Goal: Transaction & Acquisition: Purchase product/service

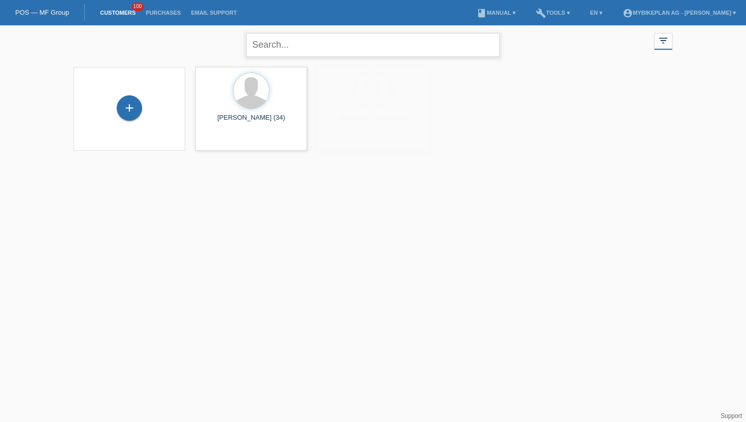
click at [269, 47] on input "text" at bounding box center [373, 45] width 254 height 24
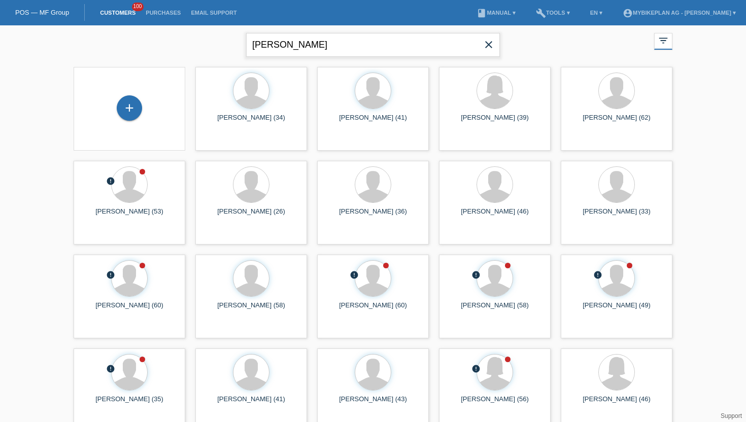
type input "Blerim Hajdini"
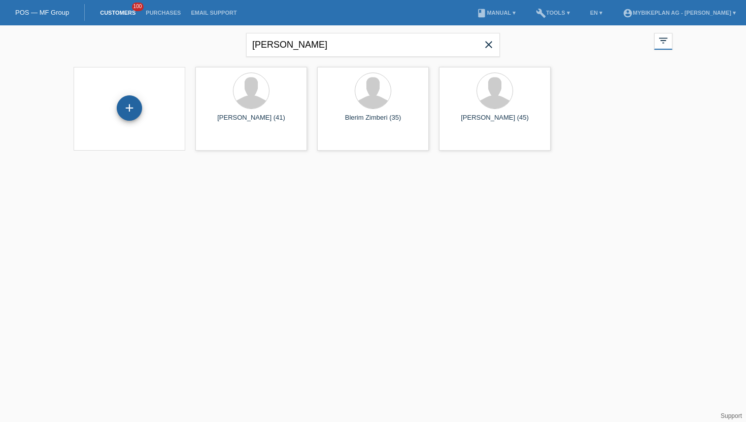
click at [128, 99] on div "+" at bounding box center [129, 107] width 25 height 25
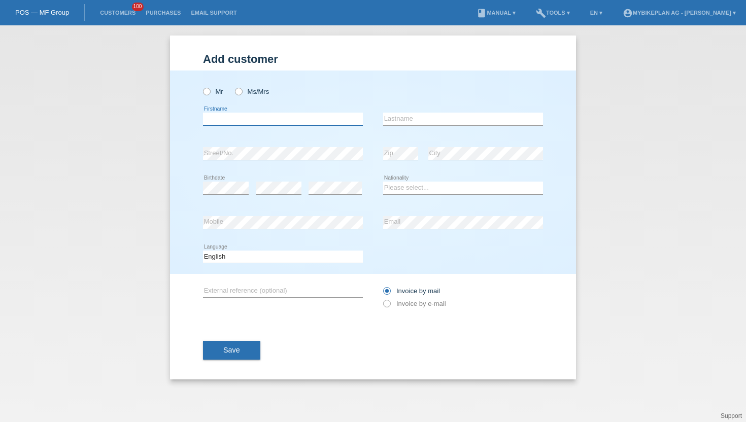
click at [236, 125] on input "text" at bounding box center [283, 119] width 160 height 13
type input "Blerim"
click at [408, 125] on input "text" at bounding box center [463, 119] width 160 height 13
type input "Hajdini"
click at [201, 86] on icon at bounding box center [201, 86] width 0 height 0
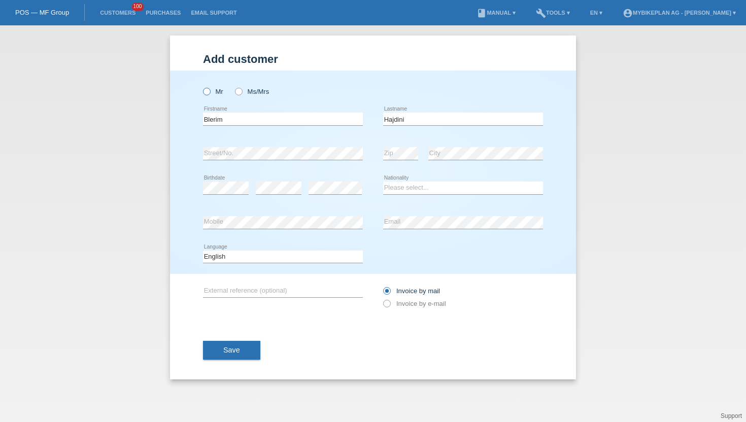
click at [204, 89] on input "Mr" at bounding box center [206, 91] width 7 height 7
radio input "true"
click at [405, 189] on select "Please select... Switzerland Austria Germany Liechtenstein ------------ Afghani…" at bounding box center [463, 188] width 160 height 12
select select "CH"
click at [383, 182] on select "Please select... Switzerland Austria Germany Liechtenstein ------------ Afghani…" at bounding box center [463, 188] width 160 height 12
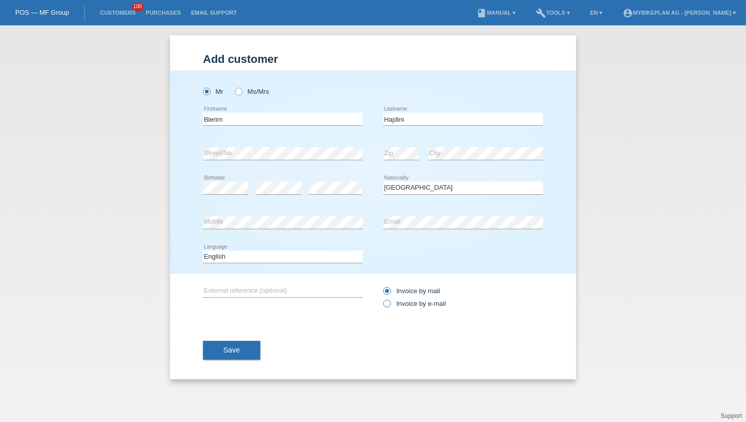
click at [381, 298] on icon at bounding box center [381, 298] width 0 height 0
click at [388, 303] on input "Invoice by e-mail" at bounding box center [386, 306] width 7 height 13
radio input "true"
click at [222, 354] on button "Save" at bounding box center [231, 350] width 57 height 19
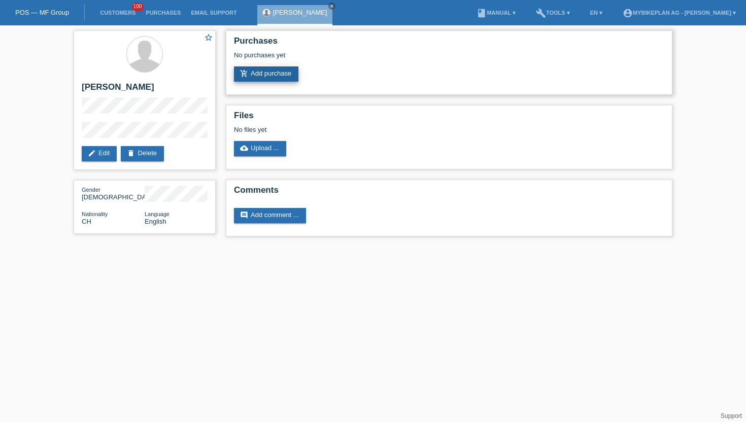
click at [241, 70] on icon "add_shopping_cart" at bounding box center [244, 73] width 8 height 8
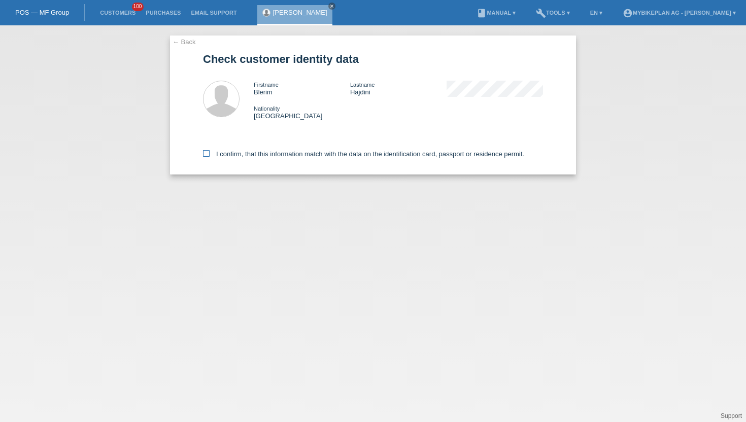
click at [205, 157] on icon at bounding box center [206, 153] width 7 height 7
click at [205, 157] on input "I confirm, that this information match with the data on the identification card…" at bounding box center [206, 153] width 7 height 7
checkbox input "true"
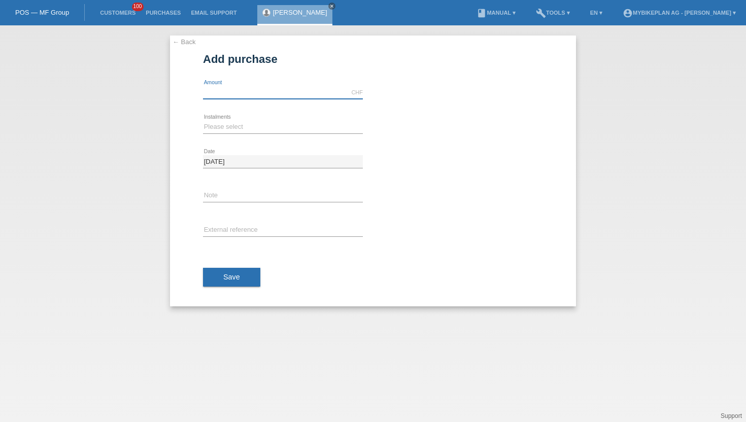
click at [242, 96] on input "text" at bounding box center [283, 92] width 160 height 13
type input "15000.00"
click at [233, 125] on select "Please select 6 instalments 12 instalments 18 instalments 24 instalments 36 ins…" at bounding box center [283, 127] width 160 height 12
select select "488"
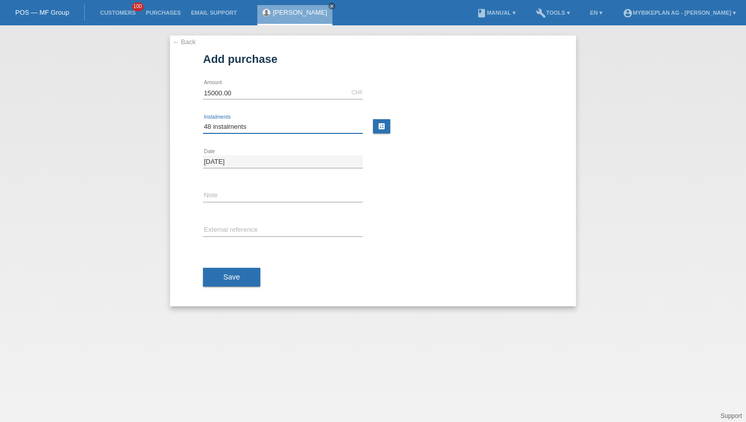
click at [203, 121] on select "Please select 6 instalments 12 instalments 18 instalments 24 instalments 36 ins…" at bounding box center [283, 127] width 160 height 12
click at [231, 270] on button "Save" at bounding box center [231, 277] width 57 height 19
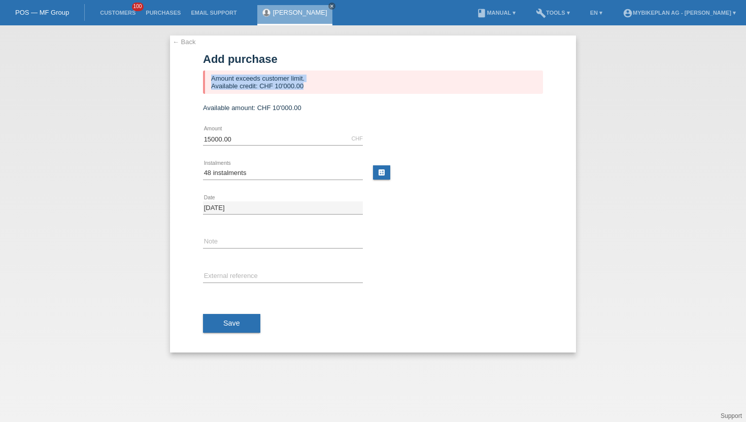
drag, startPoint x: 313, startPoint y: 80, endPoint x: 171, endPoint y: 99, distance: 142.8
click at [171, 99] on div "← Back Add purchase Amount exceeds customer limit. Available credit: CHF 10'000…" at bounding box center [373, 194] width 406 height 317
click at [315, 76] on div "Amount exceeds customer limit. Available credit: CHF 10'000.00" at bounding box center [373, 82] width 340 height 23
drag, startPoint x: 311, startPoint y: 82, endPoint x: 214, endPoint y: 101, distance: 99.8
click at [214, 101] on form "Add purchase Amount exceeds customer limit. Available credit: CHF 10'000.00 Ava…" at bounding box center [373, 203] width 340 height 300
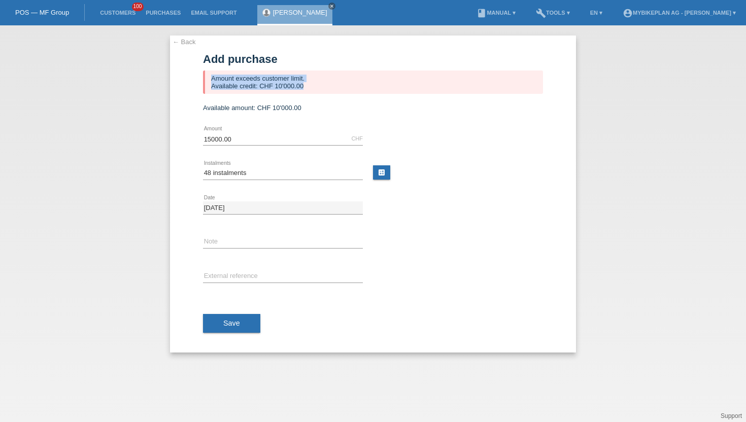
click at [295, 88] on div "Amount exceeds customer limit. Available credit: CHF 10'000.00" at bounding box center [373, 82] width 340 height 23
